Goal: Task Accomplishment & Management: Manage account settings

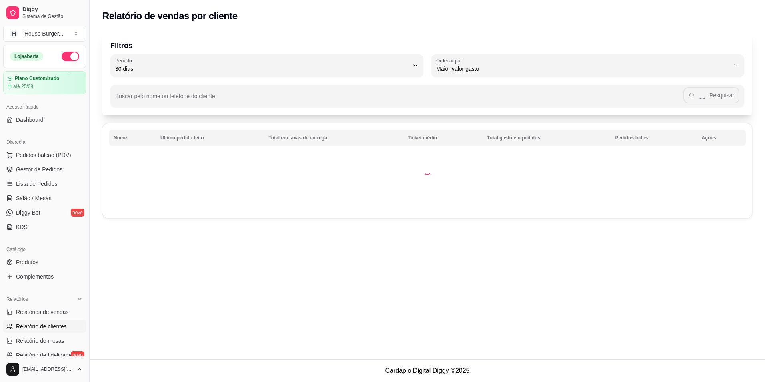
select select "30"
select select "HIGHEST_TOTAL_SPENT_WITH_ORDERS"
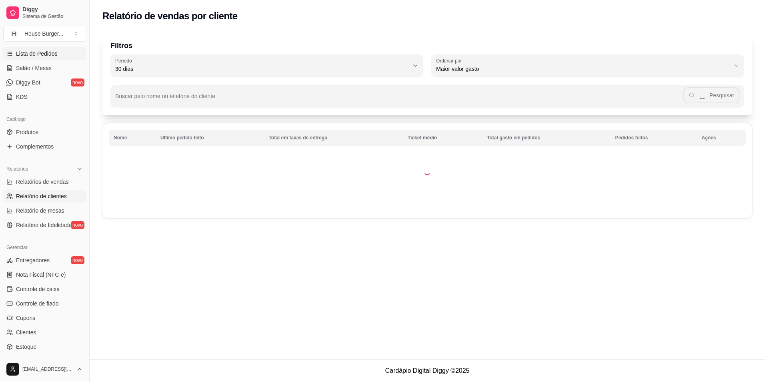
scroll to position [74, 0]
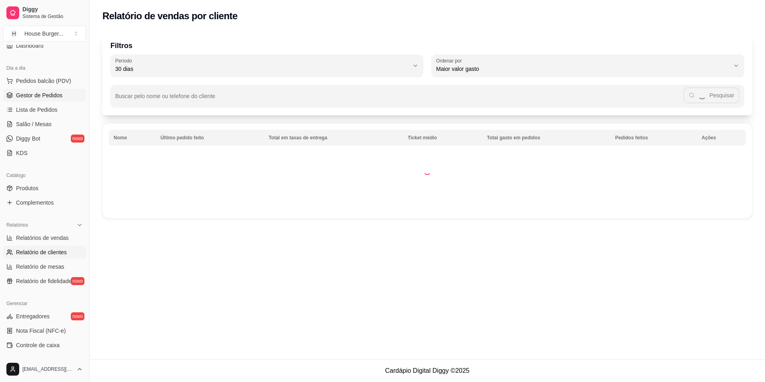
click at [50, 94] on span "Gestor de Pedidos" at bounding box center [39, 95] width 46 height 8
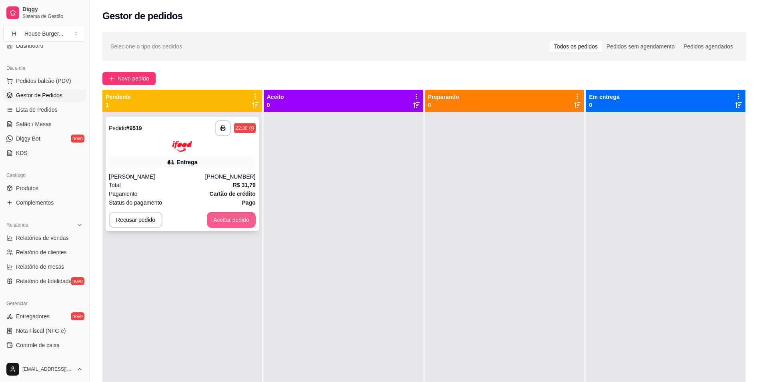
click at [233, 220] on button "Aceitar pedido" at bounding box center [231, 220] width 49 height 16
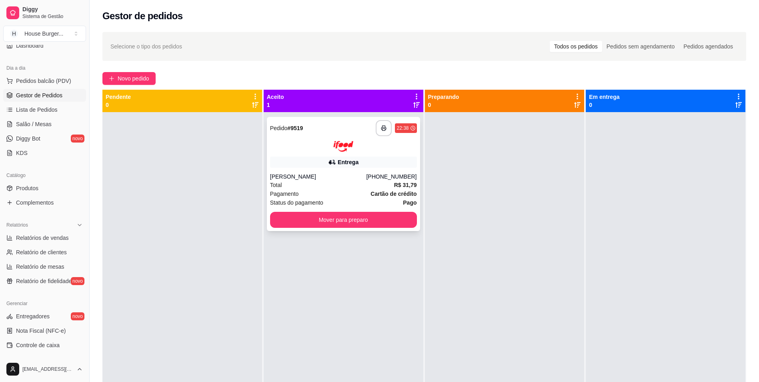
click at [343, 192] on div "Pagamento Cartão de crédito" at bounding box center [343, 193] width 147 height 9
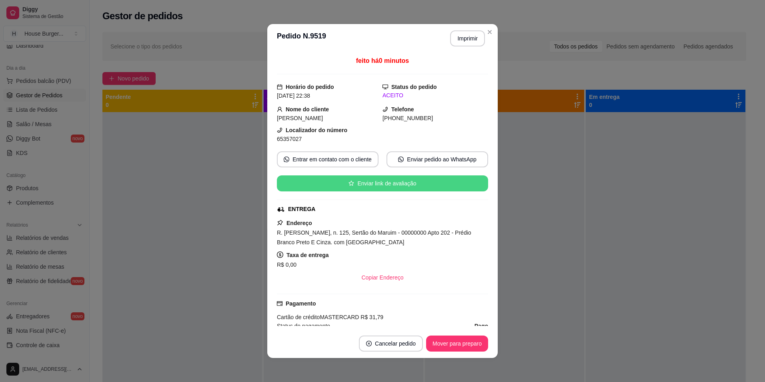
scroll to position [224, 0]
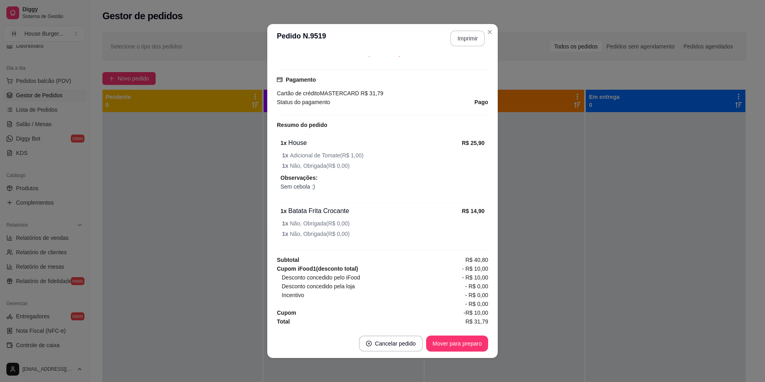
click at [468, 36] on button "Imprimir" at bounding box center [467, 38] width 35 height 16
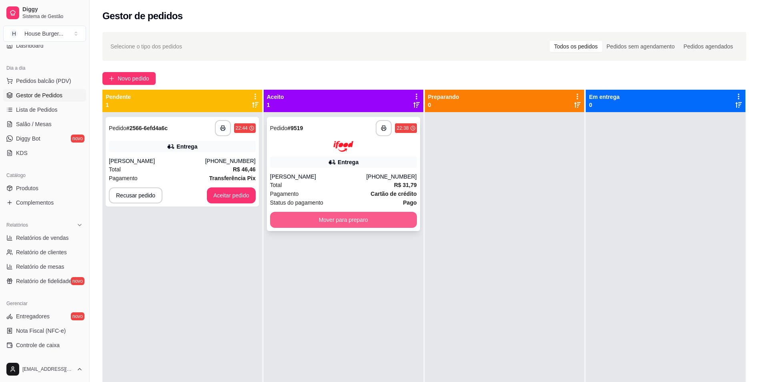
click at [310, 218] on button "Mover para preparo" at bounding box center [343, 220] width 147 height 16
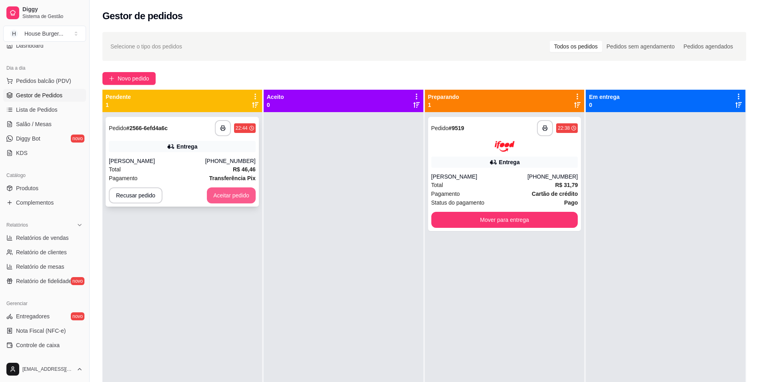
click at [249, 195] on button "Aceitar pedido" at bounding box center [231, 195] width 49 height 16
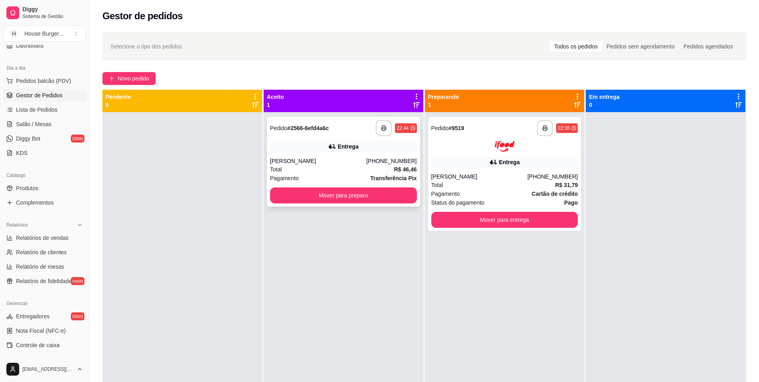
click at [363, 171] on div "Total R$ 46,46" at bounding box center [343, 169] width 147 height 9
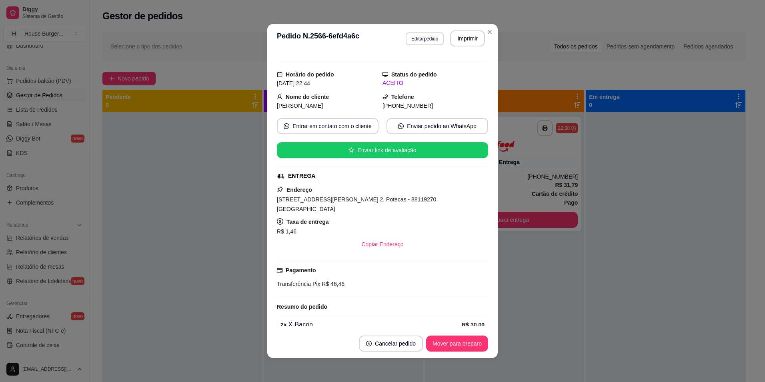
scroll to position [105, 0]
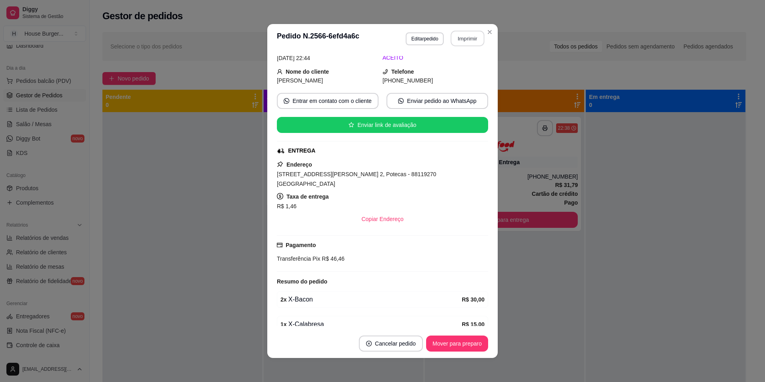
click at [462, 37] on button "Imprimir" at bounding box center [468, 39] width 34 height 16
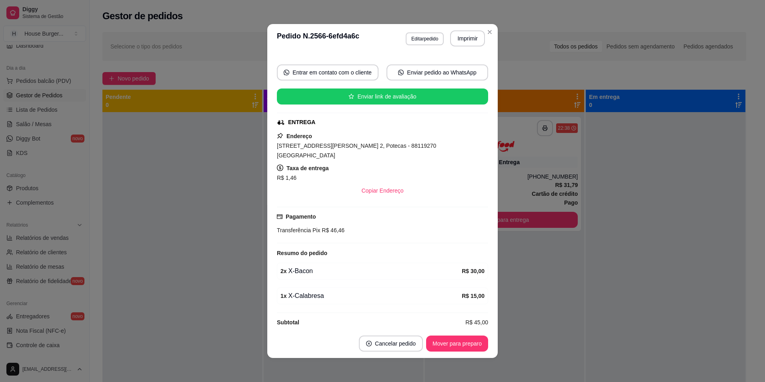
click at [431, 117] on div "**********" at bounding box center [382, 191] width 765 height 382
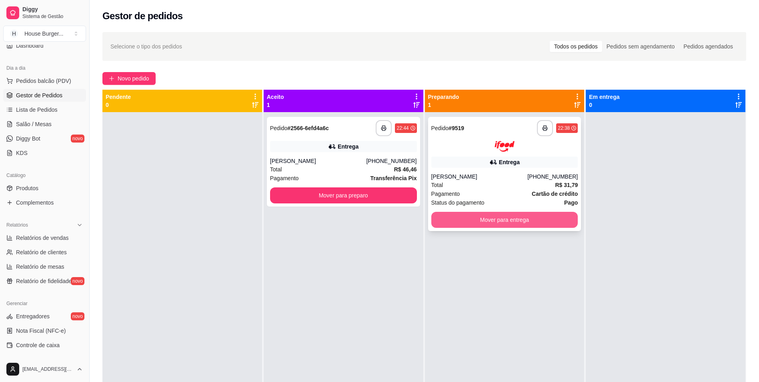
click at [541, 222] on button "Mover para entrega" at bounding box center [504, 220] width 147 height 16
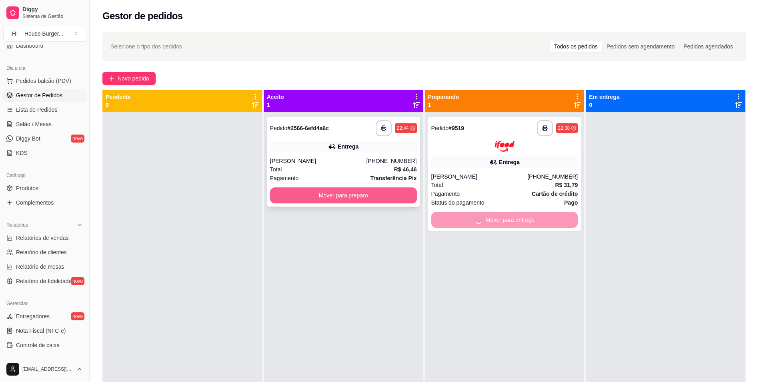
click at [404, 197] on button "Mover para preparo" at bounding box center [343, 195] width 147 height 16
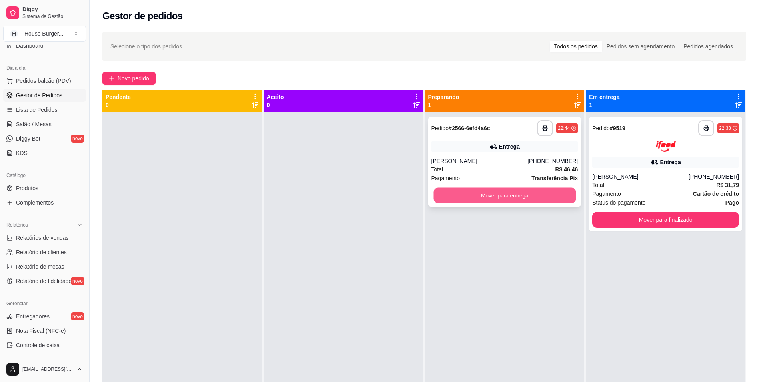
click at [532, 195] on button "Mover para entrega" at bounding box center [504, 196] width 142 height 16
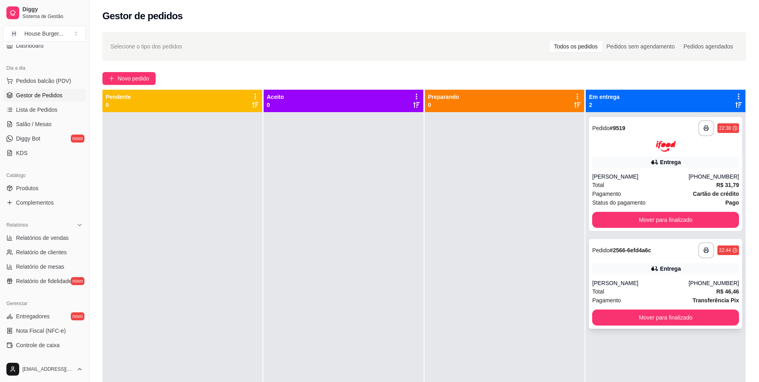
click at [625, 263] on div "Entrega" at bounding box center [665, 268] width 147 height 11
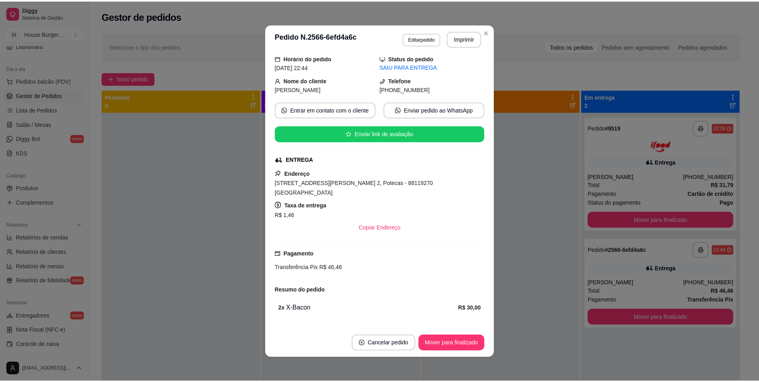
scroll to position [80, 0]
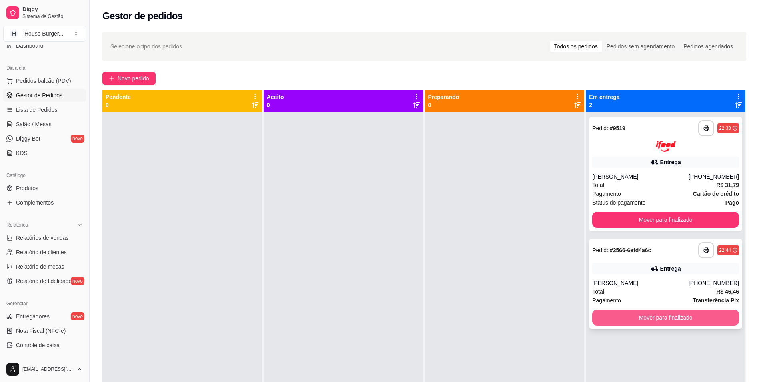
click at [618, 320] on button "Mover para finalizado" at bounding box center [665, 317] width 147 height 16
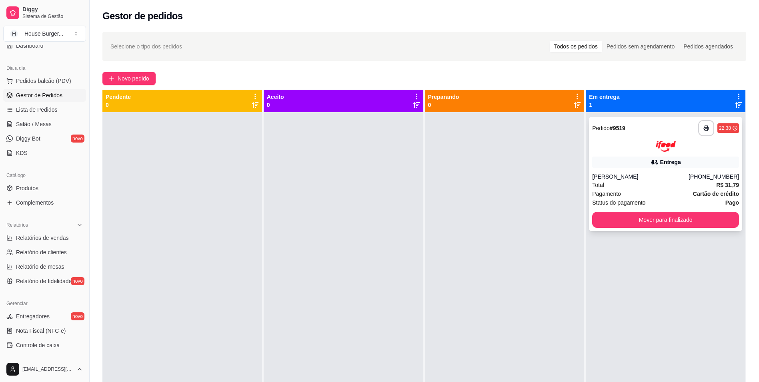
click at [612, 230] on div "**********" at bounding box center [665, 174] width 153 height 114
click at [612, 224] on button "Mover para finalizado" at bounding box center [665, 220] width 147 height 16
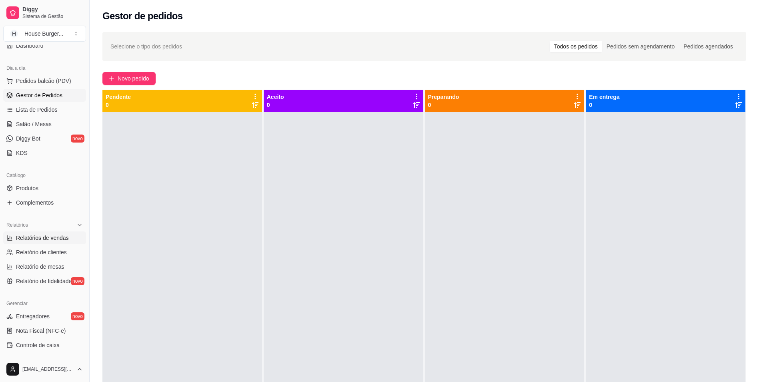
click at [28, 242] on link "Relatórios de vendas" at bounding box center [44, 237] width 83 height 13
select select "ALL"
select select "0"
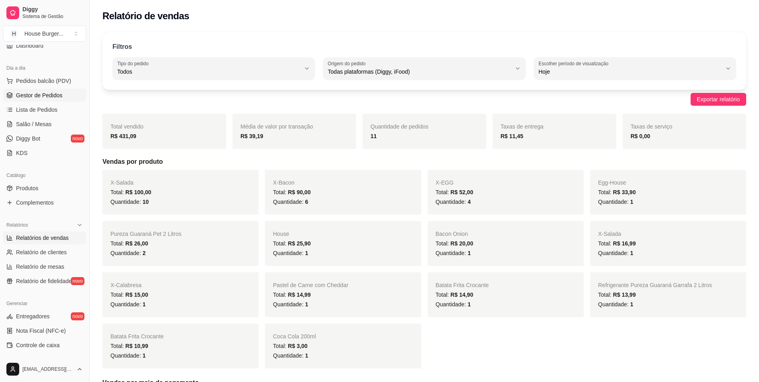
click at [24, 93] on span "Gestor de Pedidos" at bounding box center [39, 95] width 46 height 8
